Goal: Find specific page/section: Find specific page/section

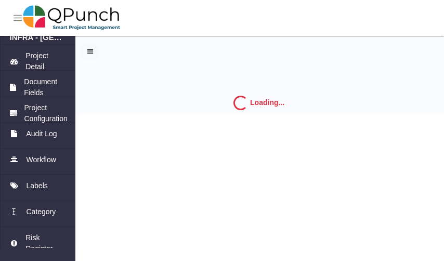
select select "*"
